Goal: Navigation & Orientation: Find specific page/section

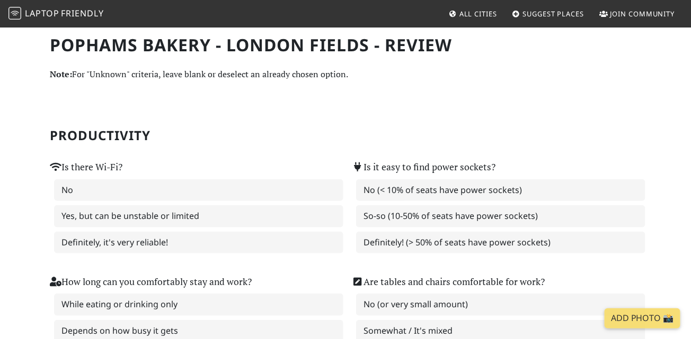
click at [79, 10] on span "Friendly" at bounding box center [82, 13] width 42 height 12
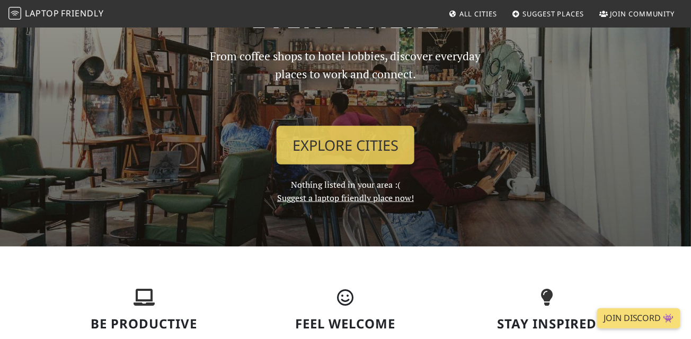
scroll to position [109, 0]
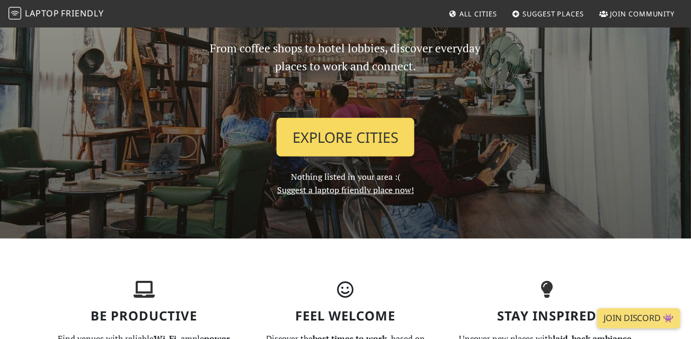
click at [343, 144] on link "Explore Cities" at bounding box center [345, 137] width 138 height 39
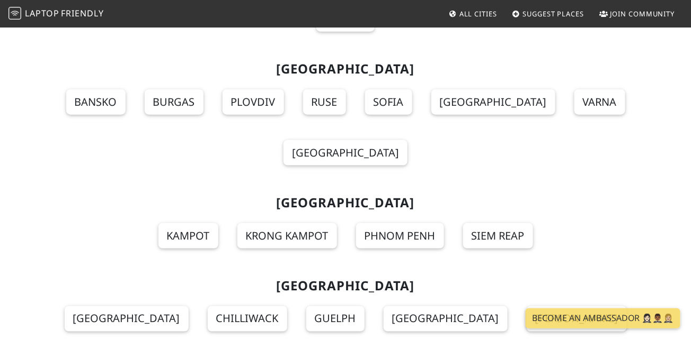
scroll to position [12216, 0]
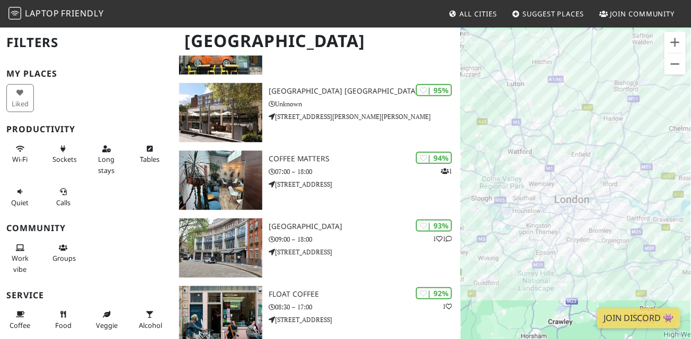
scroll to position [116, 0]
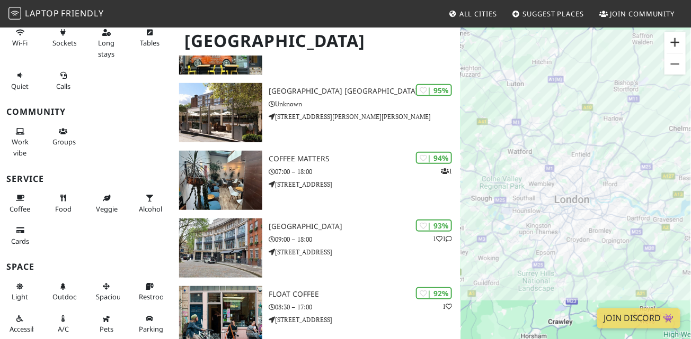
click at [679, 39] on button "Zoom in" at bounding box center [674, 42] width 21 height 21
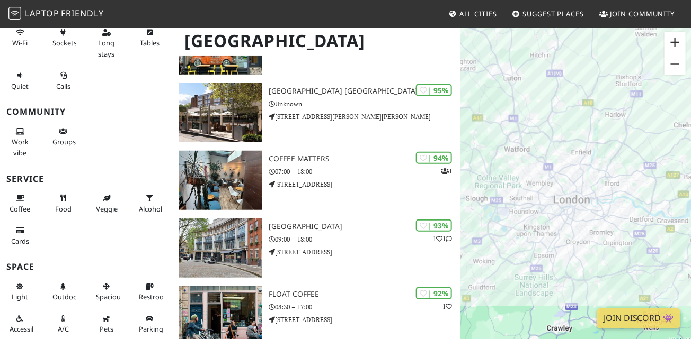
click at [679, 39] on button "Zoom in" at bounding box center [674, 42] width 21 height 21
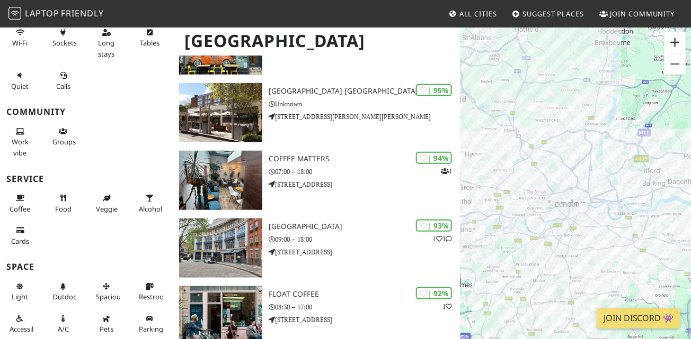
click at [679, 39] on button "Zoom in" at bounding box center [674, 42] width 21 height 21
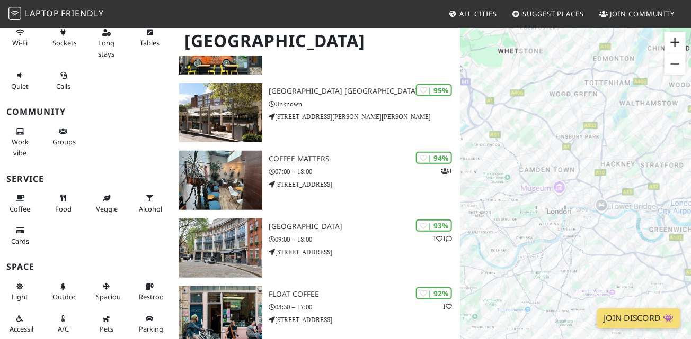
click at [679, 39] on button "Zoom in" at bounding box center [674, 42] width 21 height 21
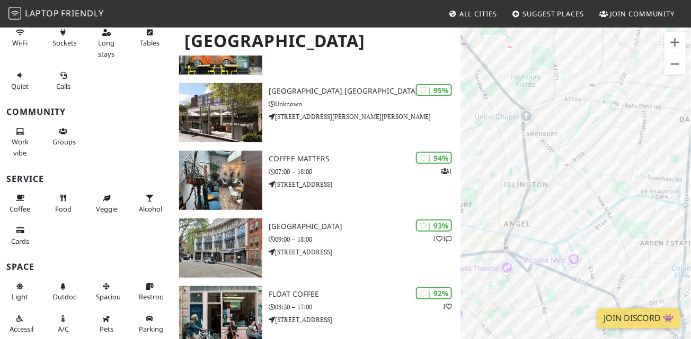
drag, startPoint x: 620, startPoint y: 59, endPoint x: 544, endPoint y: 239, distance: 195.3
click at [544, 240] on div at bounding box center [575, 195] width 230 height 339
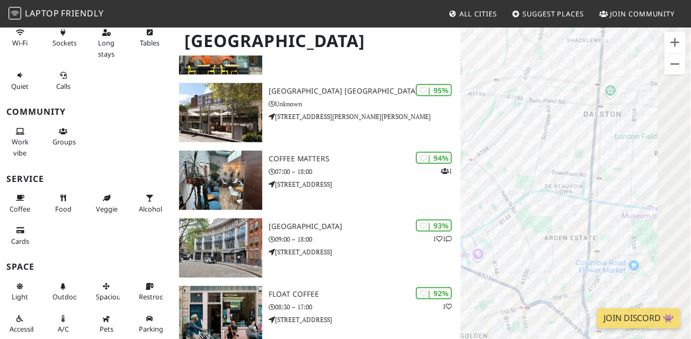
drag, startPoint x: 602, startPoint y: 149, endPoint x: 496, endPoint y: 145, distance: 106.0
click at [496, 145] on div at bounding box center [575, 195] width 230 height 339
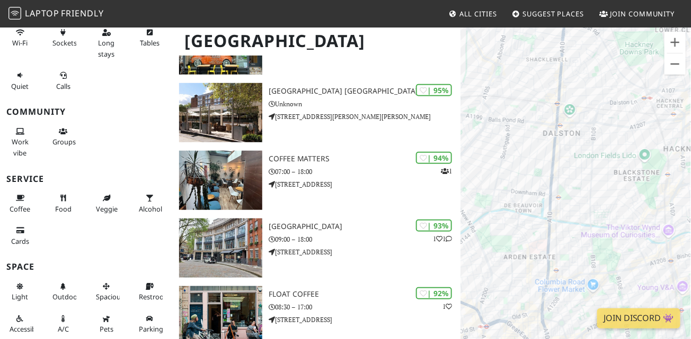
drag, startPoint x: 613, startPoint y: 165, endPoint x: 579, endPoint y: 184, distance: 38.2
click at [579, 184] on div at bounding box center [575, 195] width 230 height 339
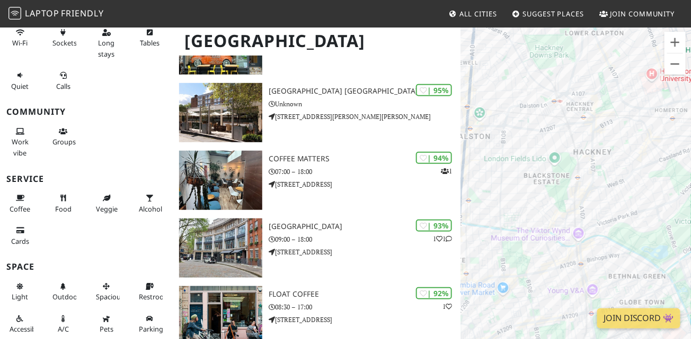
drag, startPoint x: 621, startPoint y: 192, endPoint x: 500, endPoint y: 190, distance: 120.8
click at [500, 190] on div at bounding box center [575, 195] width 230 height 339
click at [676, 41] on button "Zoom in" at bounding box center [674, 42] width 21 height 21
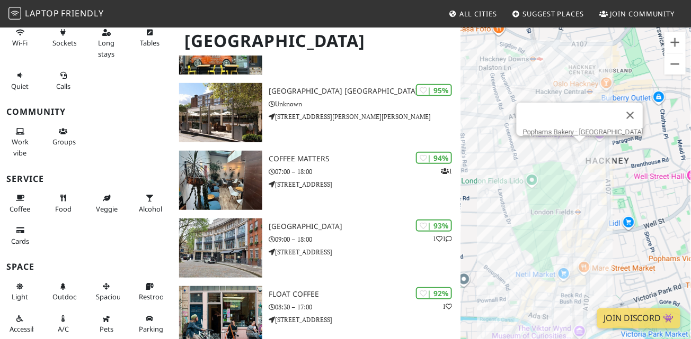
click at [581, 151] on div "Pophams Bakery - London Fields" at bounding box center [575, 195] width 230 height 339
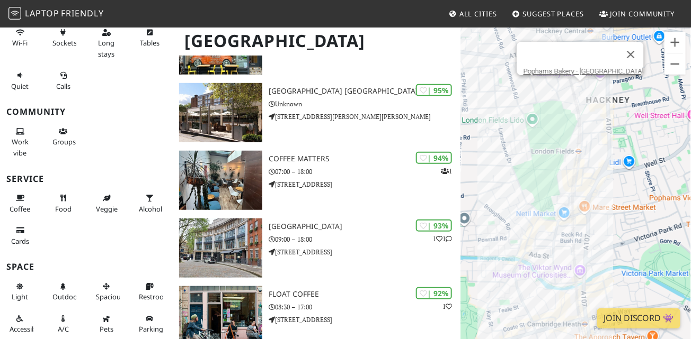
drag, startPoint x: 560, startPoint y: 207, endPoint x: 560, endPoint y: 145, distance: 62.0
click at [560, 145] on div "Pophams Bakery - London Fields" at bounding box center [575, 195] width 230 height 339
click at [536, 217] on div "Pophams Bakery - London Fields Route Broadway Market" at bounding box center [575, 195] width 230 height 339
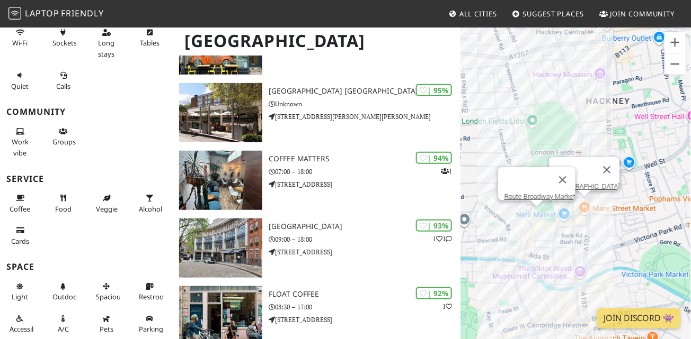
click at [586, 204] on div "Route Broadway Market Mare Street Market" at bounding box center [575, 195] width 230 height 339
click at [576, 212] on div "Mare Street Market MONTY & Co." at bounding box center [575, 195] width 230 height 339
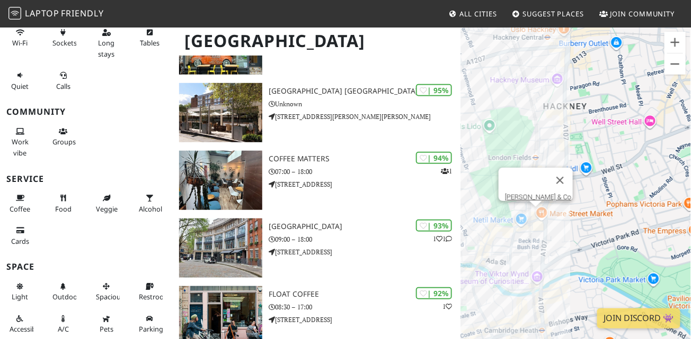
click at [615, 245] on div "MONTY & Co." at bounding box center [575, 195] width 230 height 339
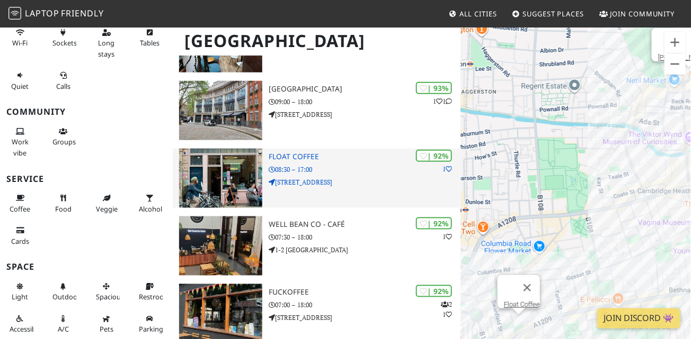
scroll to position [0, 0]
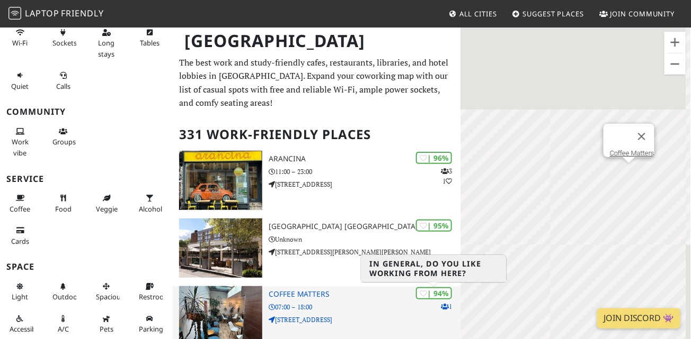
drag, startPoint x: 590, startPoint y: 133, endPoint x: 436, endPoint y: 296, distance: 224.0
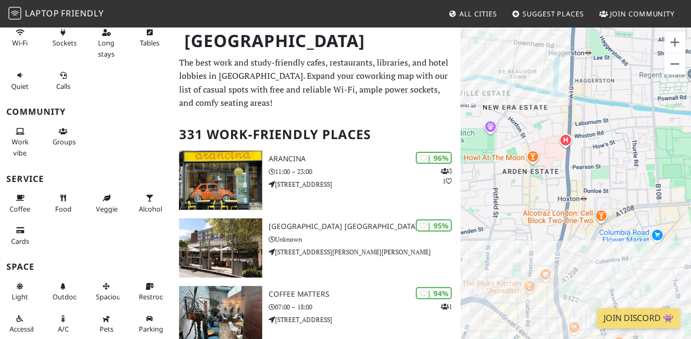
drag, startPoint x: 603, startPoint y: 121, endPoint x: 622, endPoint y: 255, distance: 134.9
click at [622, 255] on div "MONTY & Co." at bounding box center [575, 195] width 230 height 339
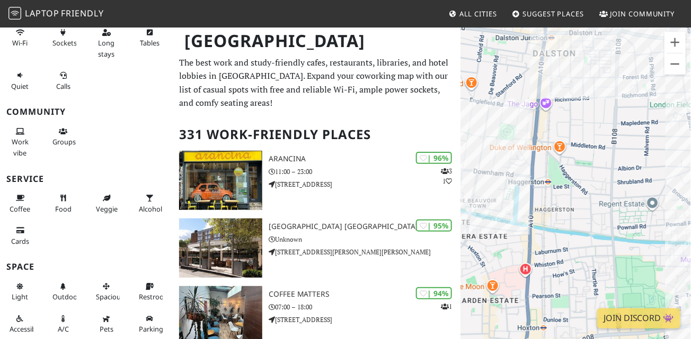
drag, startPoint x: 634, startPoint y: 130, endPoint x: 588, endPoint y: 270, distance: 146.7
click at [588, 270] on div "MONTY & Co." at bounding box center [575, 195] width 230 height 339
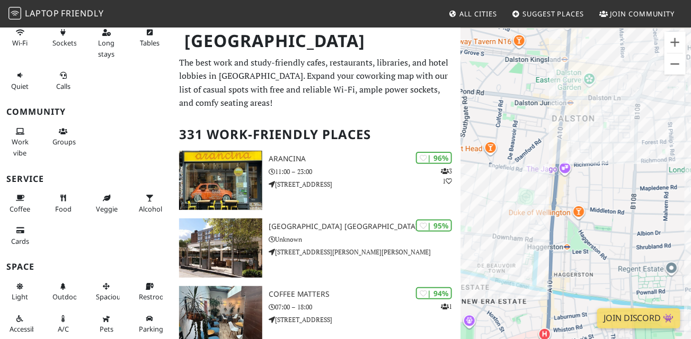
drag, startPoint x: 586, startPoint y: 115, endPoint x: 609, endPoint y: 208, distance: 96.2
click at [609, 208] on div "MONTY & Co." at bounding box center [575, 195] width 230 height 339
